Goal: Task Accomplishment & Management: Manage account settings

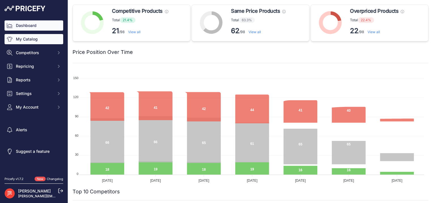
click at [43, 40] on link "My Catalog" at bounding box center [34, 39] width 59 height 10
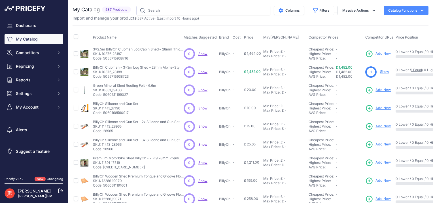
click at [159, 10] on input "text" at bounding box center [204, 11] width 134 height 10
paste input "18775_26072"
type input "18775_26072"
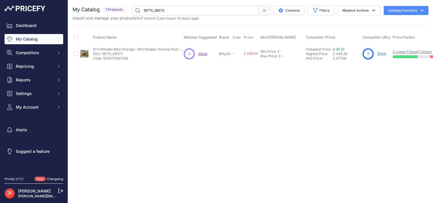
click at [381, 53] on link "Show" at bounding box center [381, 53] width 9 height 4
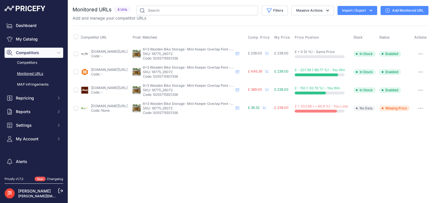
click at [423, 112] on button "button" at bounding box center [420, 108] width 11 height 8
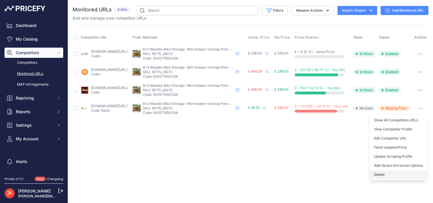
click at [382, 179] on button "Delete" at bounding box center [398, 174] width 58 height 9
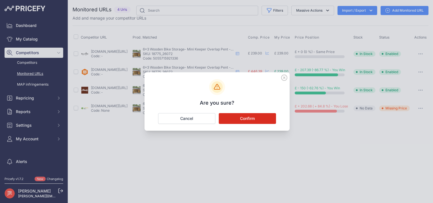
click at [252, 117] on button "Confirm" at bounding box center [247, 118] width 57 height 11
